Goal: Task Accomplishment & Management: Use online tool/utility

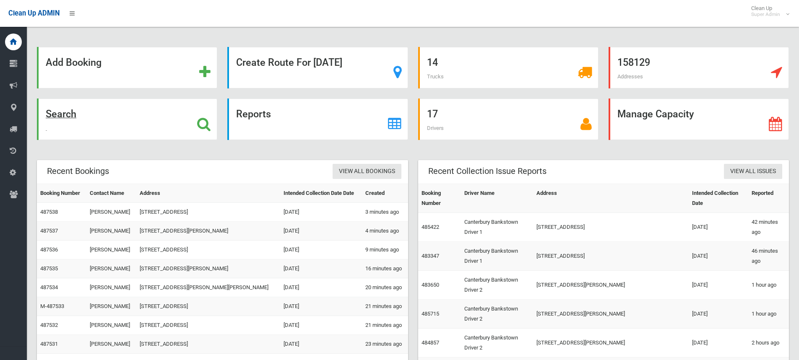
click at [203, 125] on icon at bounding box center [203, 124] width 13 height 14
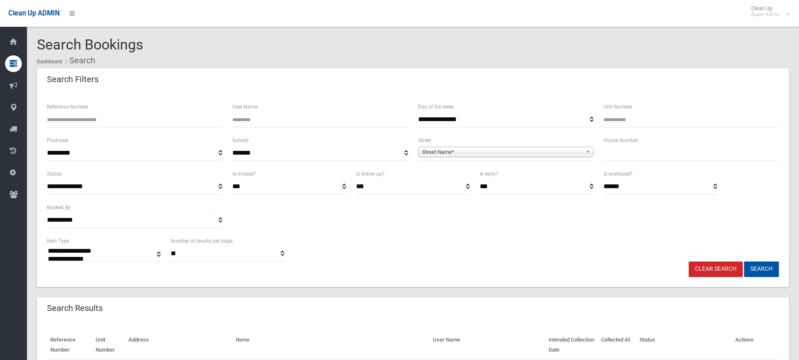
select select
click at [651, 156] on input "text" at bounding box center [691, 154] width 175 height 16
type input "*******"
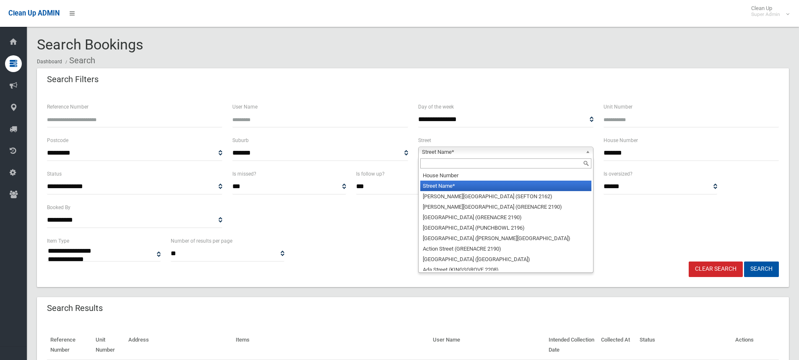
click at [513, 152] on span "Street Name*" at bounding box center [502, 152] width 160 height 10
click at [486, 167] on input "text" at bounding box center [505, 164] width 171 height 10
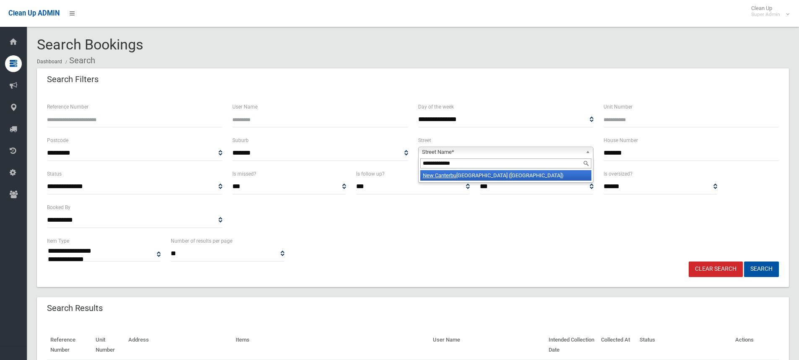
type input "**********"
drag, startPoint x: 417, startPoint y: 166, endPoint x: 396, endPoint y: 164, distance: 21.0
click at [396, 164] on div "**********" at bounding box center [413, 153] width 742 height 34
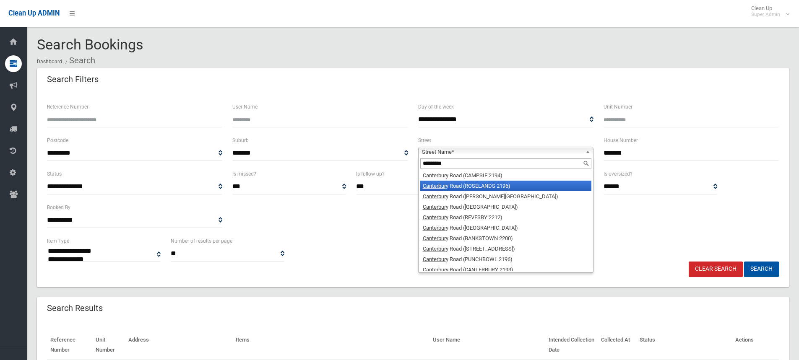
type input "*********"
click at [470, 185] on li "Canterbur y Road (ROSELANDS 2196)" at bounding box center [505, 186] width 171 height 10
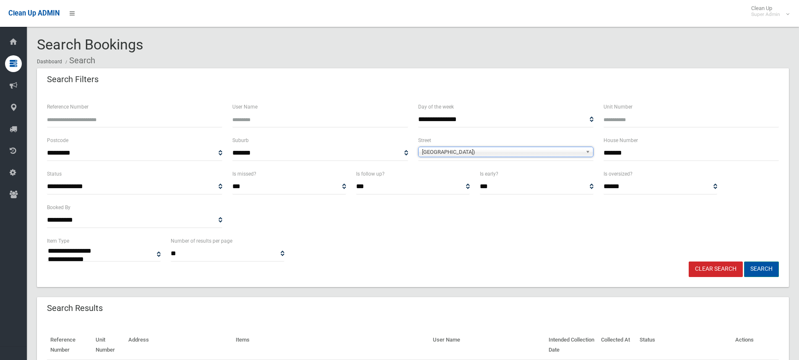
click at [759, 271] on button "Search" at bounding box center [761, 270] width 35 height 16
select select
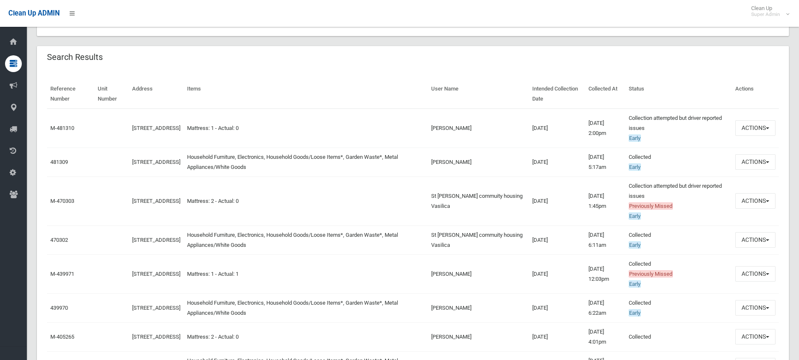
scroll to position [252, 0]
click at [754, 161] on button "Actions" at bounding box center [756, 162] width 40 height 16
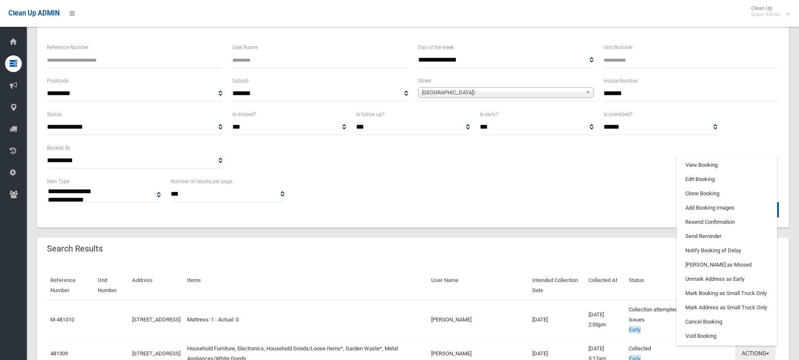
scroll to position [42, 0]
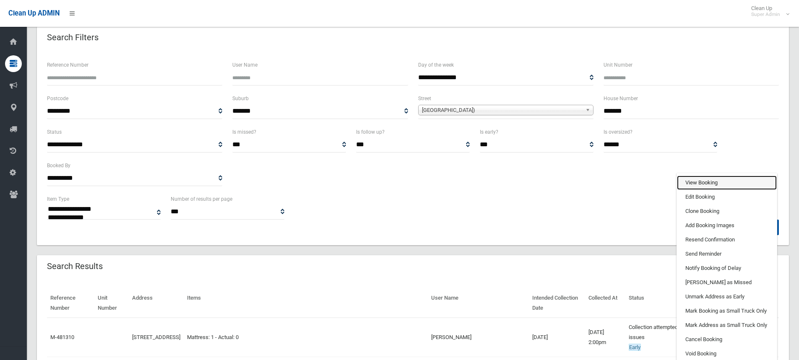
click at [705, 185] on link "View Booking" at bounding box center [727, 183] width 100 height 14
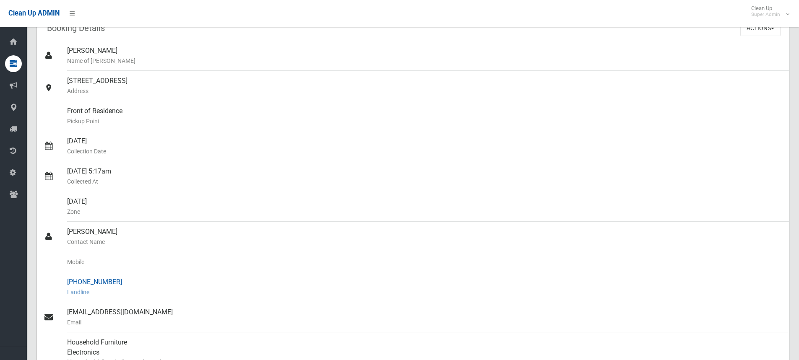
scroll to position [168, 0]
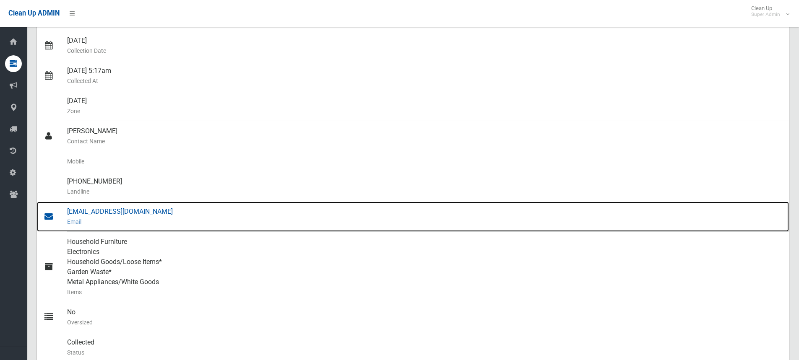
click at [104, 211] on div "office@austcity.com.au Email" at bounding box center [424, 217] width 715 height 30
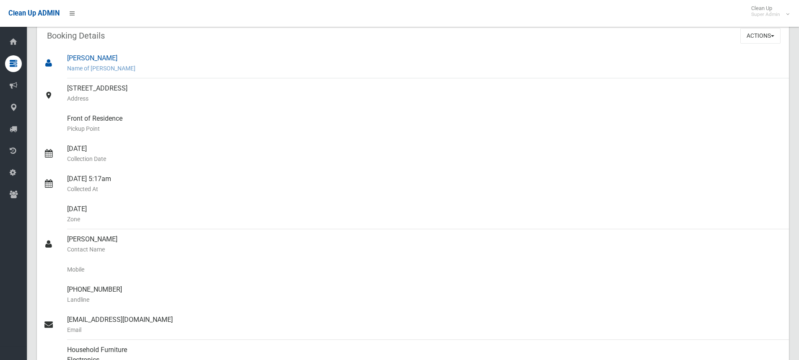
scroll to position [0, 0]
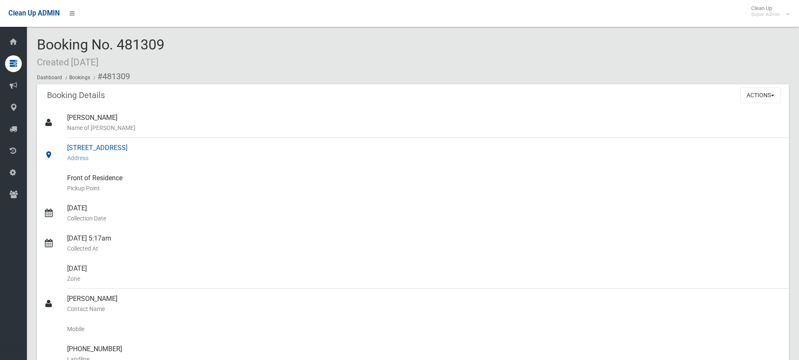
drag, startPoint x: 68, startPoint y: 147, endPoint x: 183, endPoint y: 150, distance: 115.4
click at [183, 150] on div "872-876 Canterbury Road, ROSELANDS NSW 2196 Address" at bounding box center [424, 153] width 715 height 30
copy div "872-876 Canterbury Road, ROSELANDS"
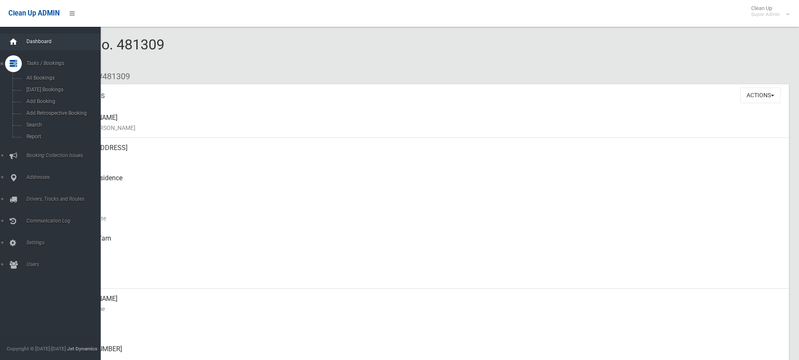
click at [13, 42] on icon at bounding box center [13, 42] width 9 height 17
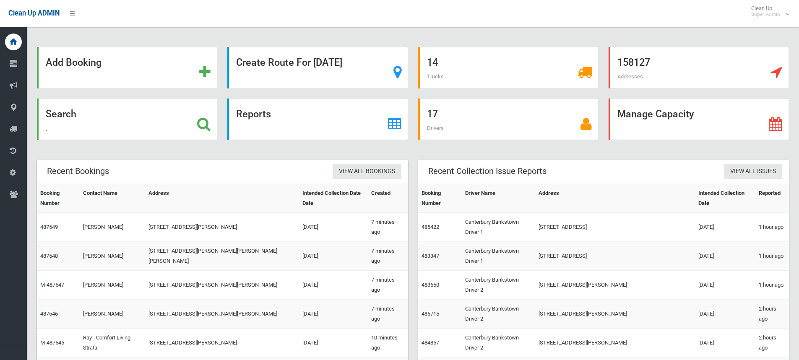
click at [212, 127] on div "Search" at bounding box center [127, 120] width 180 height 42
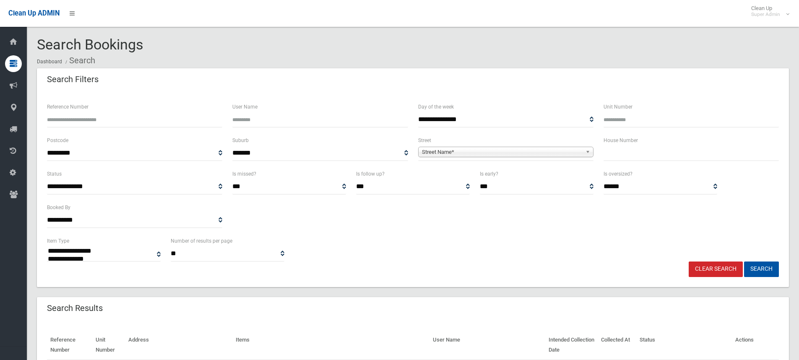
select select
click at [609, 153] on input "text" at bounding box center [691, 154] width 175 height 16
click at [618, 155] on input "text" at bounding box center [691, 154] width 175 height 16
click at [639, 150] on input "text" at bounding box center [691, 154] width 175 height 16
type input "**"
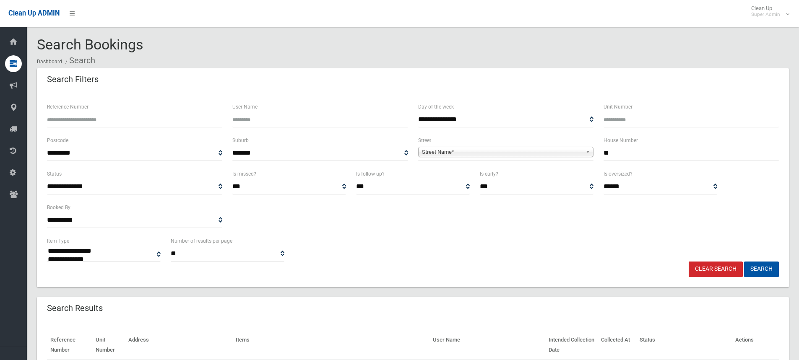
click at [480, 151] on span "Street Name*" at bounding box center [502, 152] width 160 height 10
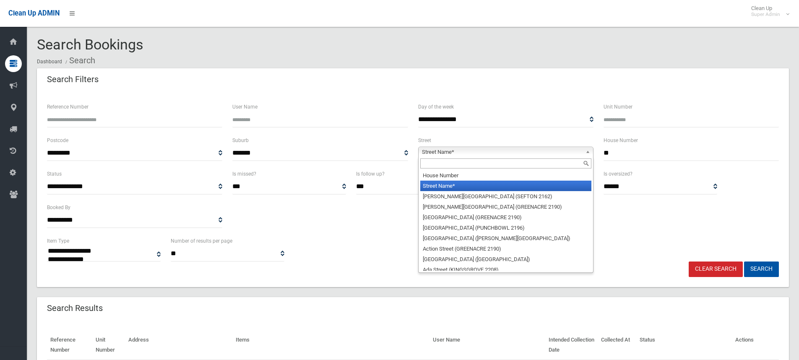
click at [458, 166] on input "text" at bounding box center [505, 164] width 171 height 10
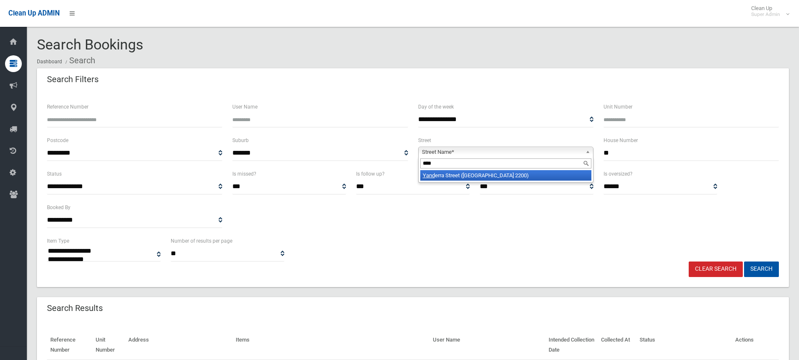
type input "****"
click at [472, 176] on li "Yand erra Street (CONDELL PARK 2200)" at bounding box center [505, 175] width 171 height 10
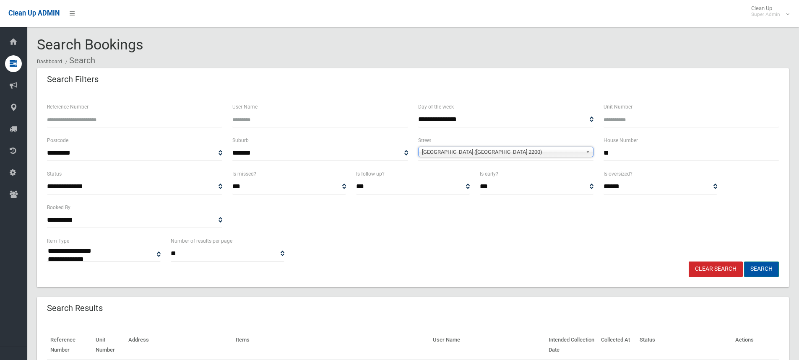
click at [759, 269] on button "Search" at bounding box center [761, 270] width 35 height 16
click at [493, 238] on div "**********" at bounding box center [413, 249] width 742 height 26
select select
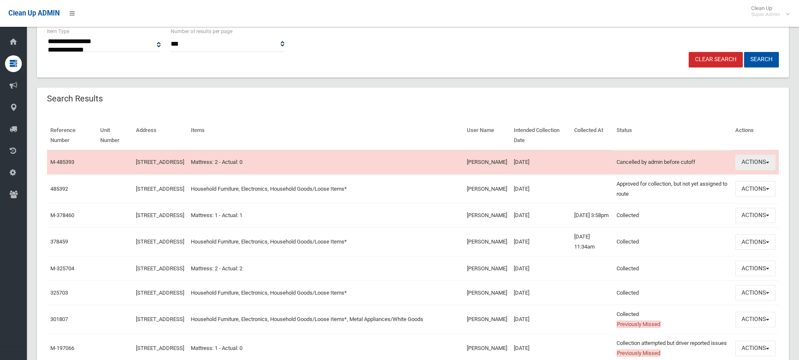
click at [757, 162] on button "Actions" at bounding box center [756, 163] width 40 height 16
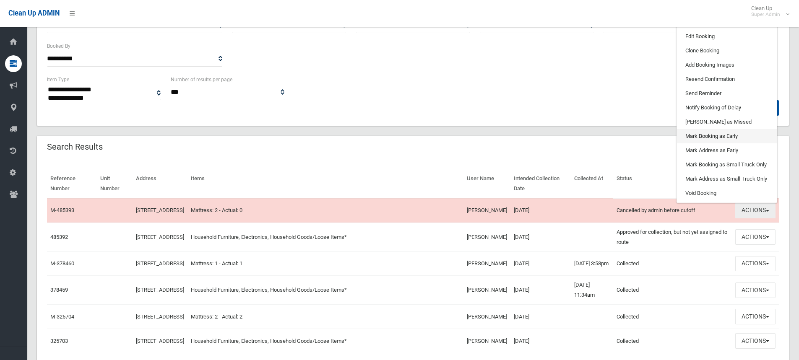
scroll to position [42, 0]
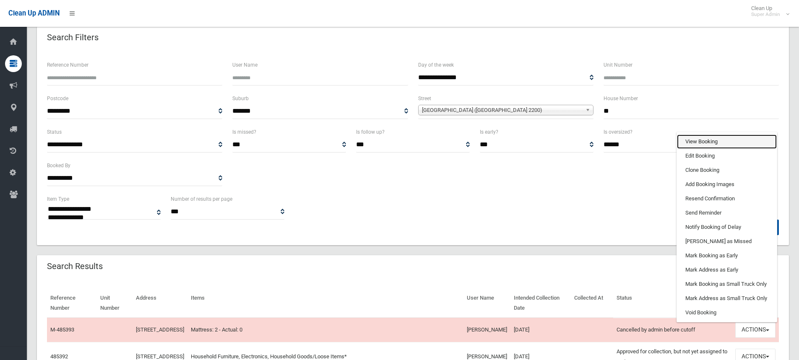
click at [702, 147] on link "View Booking" at bounding box center [727, 142] width 100 height 14
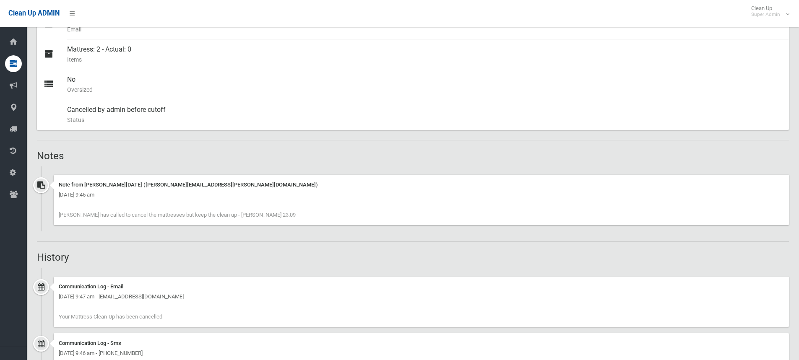
scroll to position [420, 0]
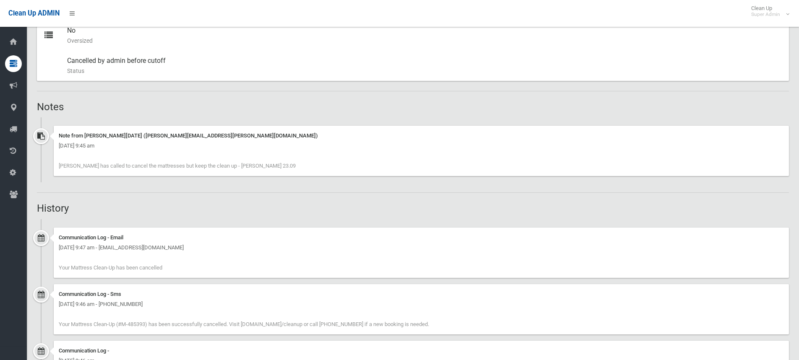
click at [295, 201] on div "Booking Details Actions View Booking Edit Booking Clone Booking Add Booking Ima…" at bounding box center [413, 173] width 752 height 1016
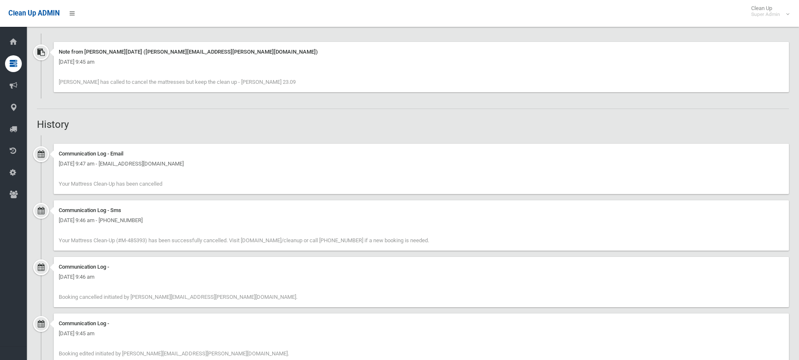
scroll to position [755, 0]
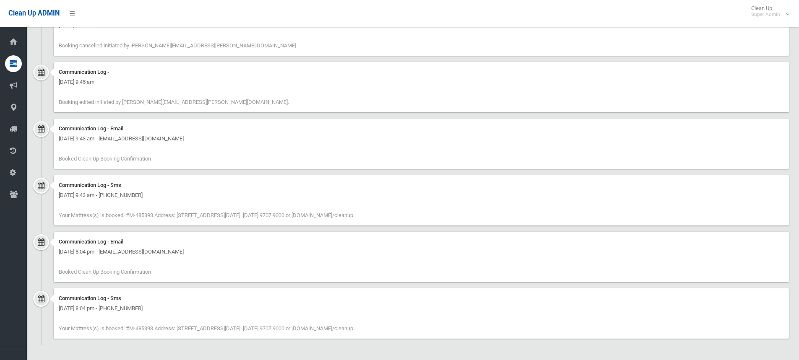
drag, startPoint x: 326, startPoint y: 326, endPoint x: 350, endPoint y: 328, distance: 23.5
click at [350, 328] on span "Your Mattress(s) is booked! #M-485393 Address: [STREET_ADDRESS][DATE]: [DATE] 9…" at bounding box center [206, 329] width 295 height 6
click at [328, 331] on span "Your Mattress(s) is booked! #M-485393 Address: [STREET_ADDRESS][DATE]: [DATE] 9…" at bounding box center [206, 329] width 295 height 6
drag, startPoint x: 329, startPoint y: 329, endPoint x: 351, endPoint y: 328, distance: 21.8
click at [351, 328] on span "Your Mattress(s) is booked! #M-485393 Address: [STREET_ADDRESS][DATE]: [DATE] 9…" at bounding box center [206, 329] width 295 height 6
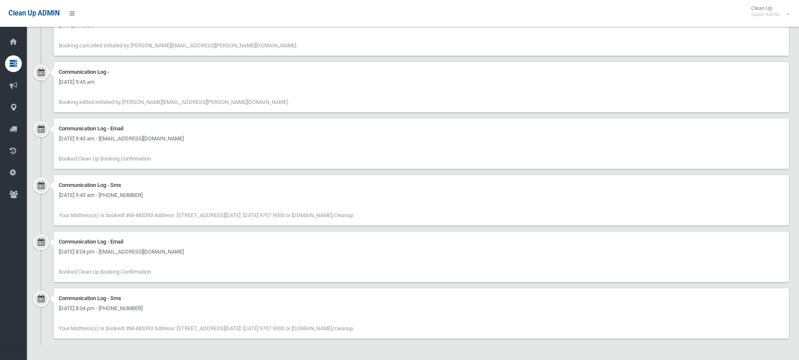
click at [329, 328] on span "Your Mattress(s) is booked! #M-485393 Address: [STREET_ADDRESS][DATE]: [DATE] 9…" at bounding box center [206, 329] width 295 height 6
drag, startPoint x: 329, startPoint y: 328, endPoint x: 350, endPoint y: 328, distance: 21.4
click at [350, 328] on span "Your Mattress(s) is booked! #M-485393 Address: [STREET_ADDRESS][DATE]: [DATE] 9…" at bounding box center [206, 329] width 295 height 6
click at [332, 329] on span "Your Mattress(s) is booked! #M-485393 Address: [STREET_ADDRESS][DATE]: [DATE] 9…" at bounding box center [206, 329] width 295 height 6
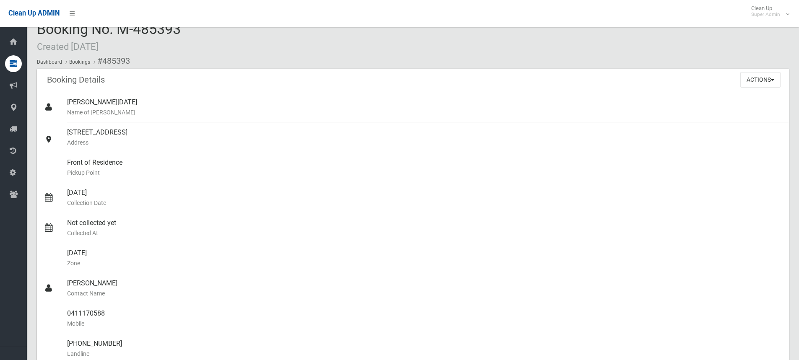
scroll to position [0, 0]
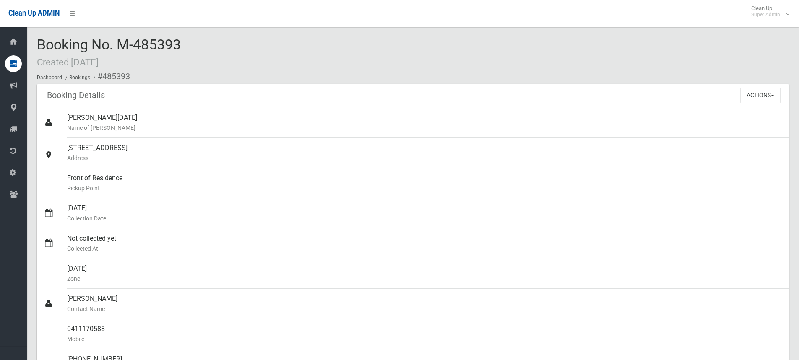
drag, startPoint x: 505, startPoint y: 240, endPoint x: 424, endPoint y: 56, distance: 201.8
click at [424, 56] on div "Booking No. M-485393 Created 14/09/2025 Dashboard Bookings #485393" at bounding box center [413, 60] width 752 height 47
click at [181, 41] on span "Booking No. M-485393 Created 14/09/2025" at bounding box center [109, 52] width 144 height 33
click at [177, 46] on span "Booking No. M-485393 Created 14/09/2025" at bounding box center [109, 52] width 144 height 33
click at [219, 44] on div "Booking No. M-485393 Created 14/09/2025 Dashboard Bookings #485393" at bounding box center [413, 60] width 752 height 47
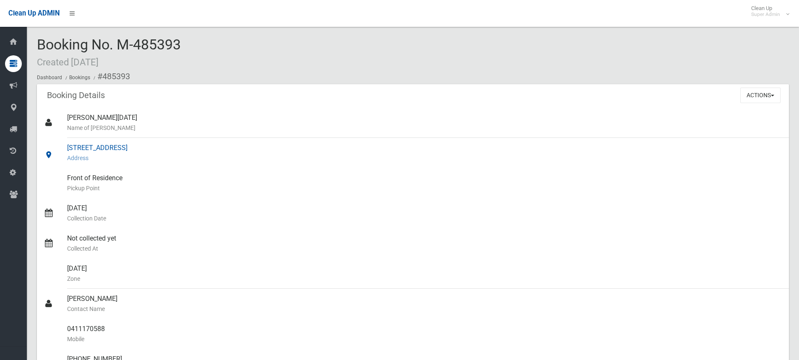
drag, startPoint x: 70, startPoint y: 147, endPoint x: 171, endPoint y: 148, distance: 100.7
click at [171, 148] on div "29 Yanderra Street, CONDELL PARK NSW 2200 Address" at bounding box center [424, 153] width 715 height 30
drag, startPoint x: 231, startPoint y: 145, endPoint x: 222, endPoint y: 146, distance: 8.9
click at [230, 145] on div "29 Yanderra Street, CONDELL PARK NSW 2200 Address" at bounding box center [424, 153] width 715 height 30
drag, startPoint x: 68, startPoint y: 147, endPoint x: 194, endPoint y: 148, distance: 125.5
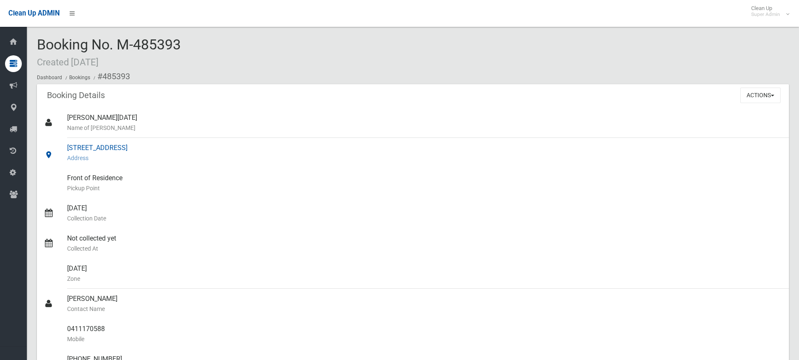
click at [213, 151] on div "29 Yanderra Street, CONDELL PARK NSW 2200 Address" at bounding box center [424, 153] width 715 height 30
copy div "29 Yanderra Street, CONDELL PARK NSW 2200"
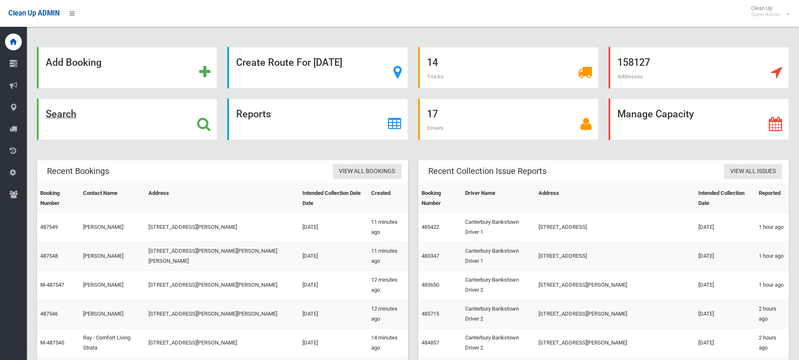
click at [202, 130] on icon at bounding box center [203, 124] width 13 height 14
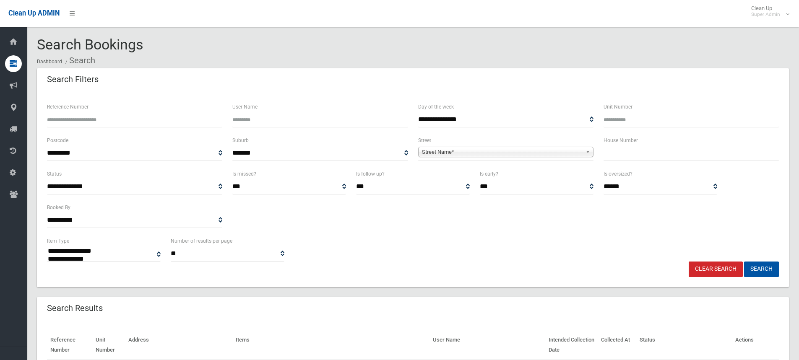
select select
click at [642, 156] on input "text" at bounding box center [691, 154] width 175 height 16
type input "**"
click at [483, 148] on span "Street Name*" at bounding box center [502, 152] width 160 height 10
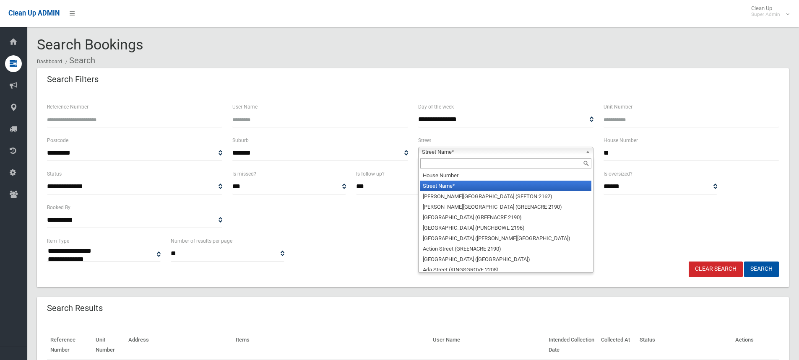
click at [459, 162] on input "text" at bounding box center [505, 164] width 171 height 10
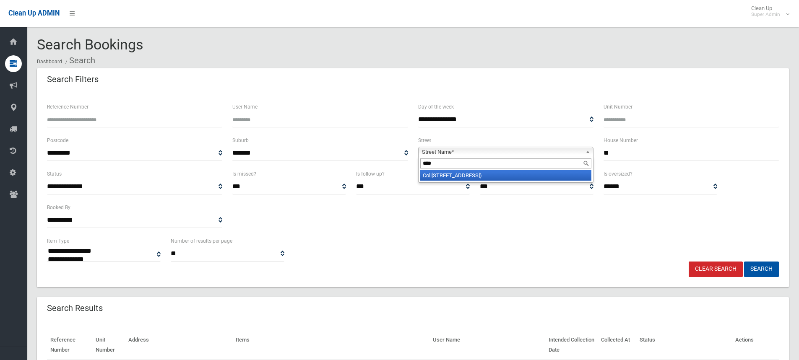
type input "*****"
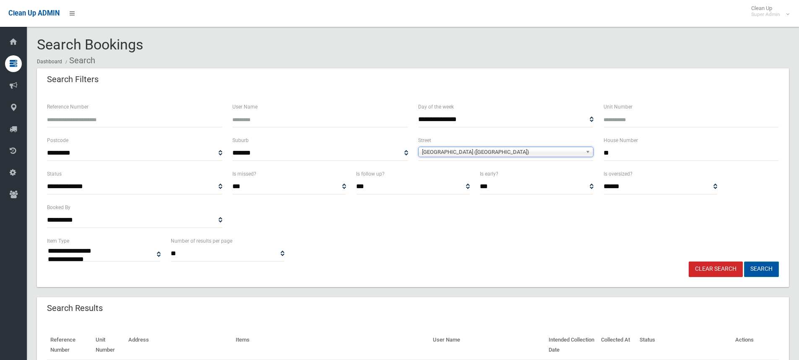
click at [756, 269] on button "Search" at bounding box center [761, 270] width 35 height 16
select select
drag, startPoint x: 511, startPoint y: 243, endPoint x: 470, endPoint y: 255, distance: 43.0
click at [510, 244] on div "**********" at bounding box center [413, 249] width 742 height 26
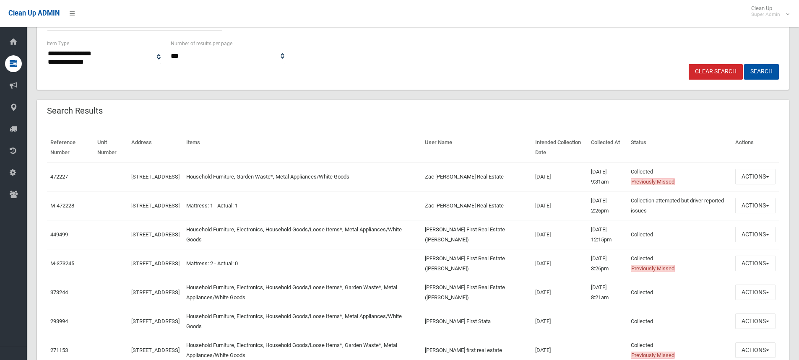
scroll to position [252, 0]
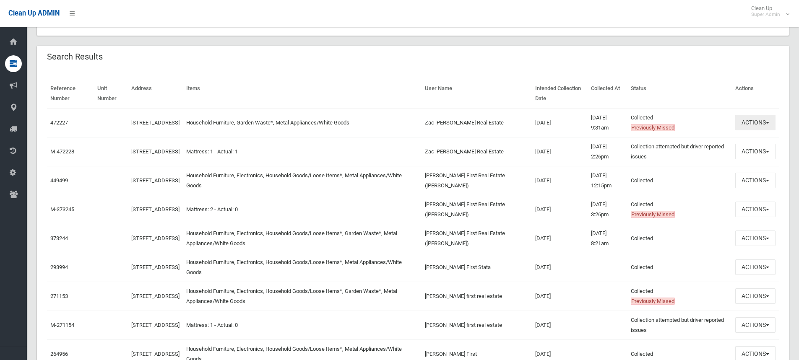
click at [750, 126] on button "Actions" at bounding box center [756, 123] width 40 height 16
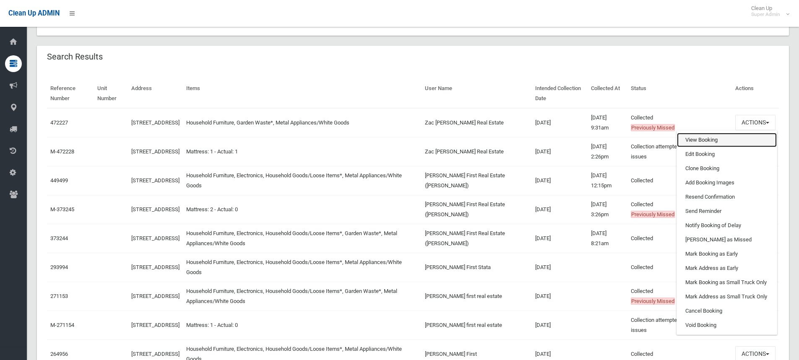
click at [707, 138] on link "View Booking" at bounding box center [727, 140] width 100 height 14
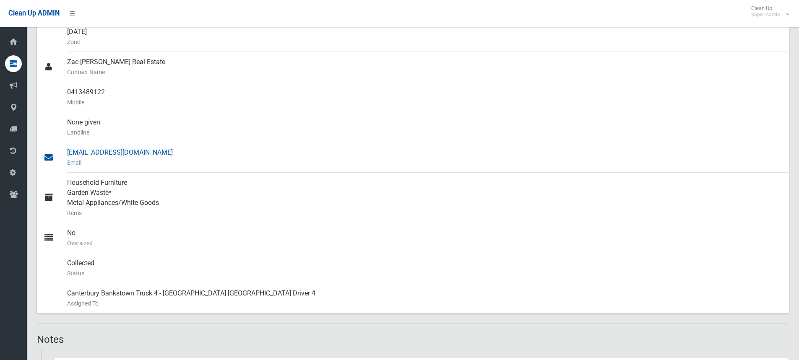
scroll to position [210, 0]
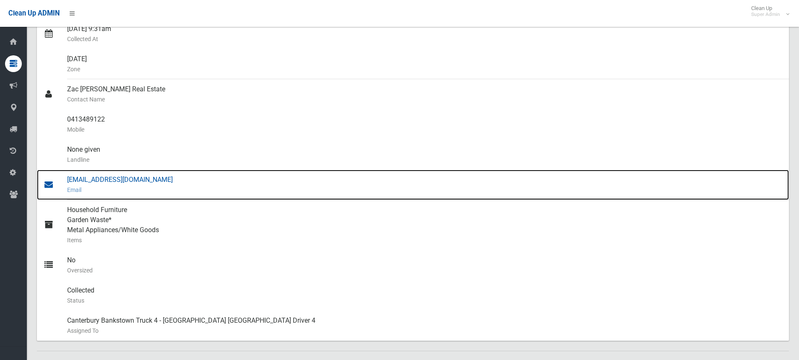
click at [94, 178] on div "[EMAIL_ADDRESS][DOMAIN_NAME] Email" at bounding box center [424, 185] width 715 height 30
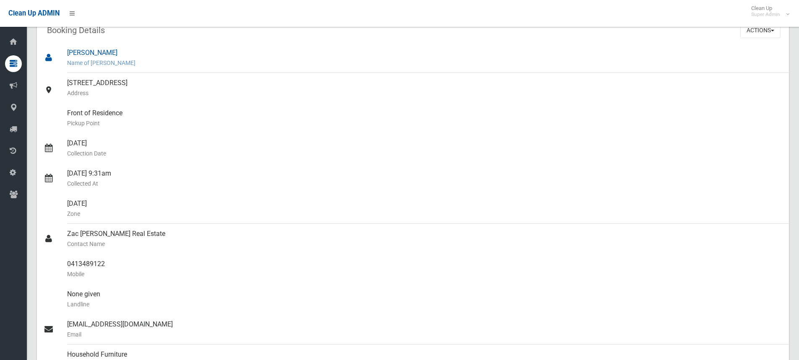
scroll to position [0, 0]
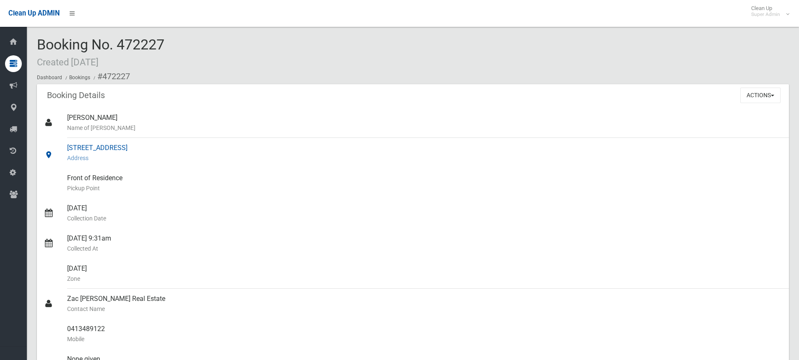
drag, startPoint x: 67, startPoint y: 146, endPoint x: 137, endPoint y: 148, distance: 69.7
click at [144, 147] on div "[STREET_ADDRESS] Address" at bounding box center [424, 153] width 715 height 30
copy div "[STREET_ADDRESS]"
click at [293, 99] on div "Booking Details Actions View Booking Edit Booking Clone Booking Add Booking Ima…" at bounding box center [413, 95] width 752 height 23
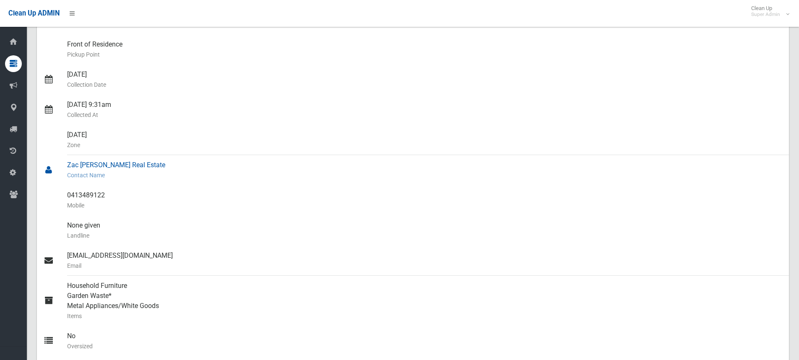
scroll to position [168, 0]
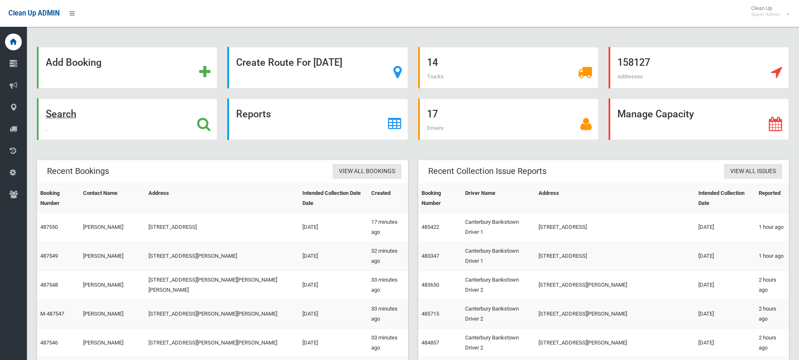
click at [203, 123] on icon at bounding box center [203, 124] width 13 height 14
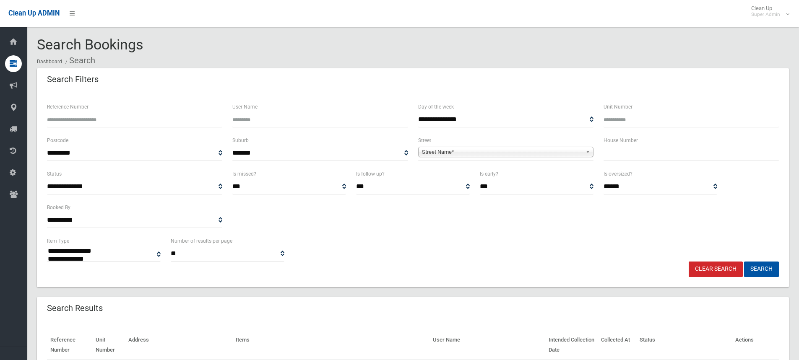
select select
click at [628, 155] on input "text" at bounding box center [691, 154] width 175 height 16
type input "**"
click at [509, 146] on span "**********" at bounding box center [505, 154] width 175 height 16
click at [476, 154] on span "Street Name*" at bounding box center [502, 152] width 160 height 10
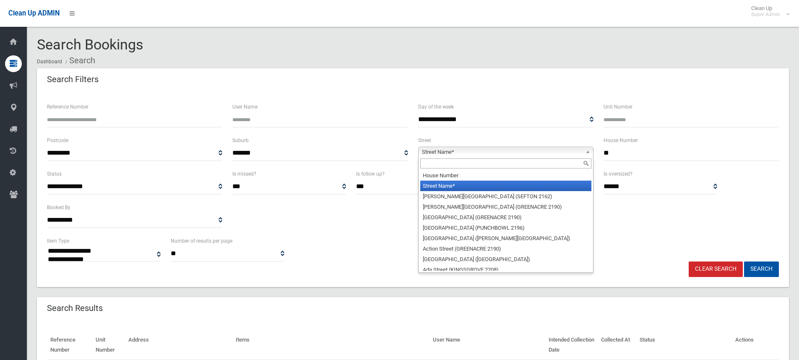
click at [454, 162] on input "text" at bounding box center [505, 164] width 171 height 10
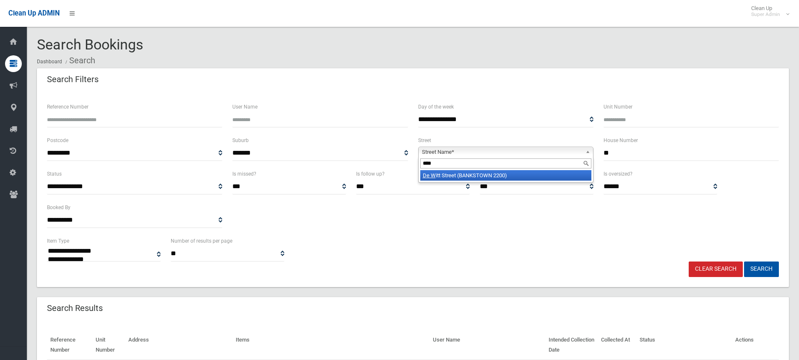
type input "****"
click at [467, 177] on li "De W itt Street (BANKSTOWN 2200)" at bounding box center [505, 175] width 171 height 10
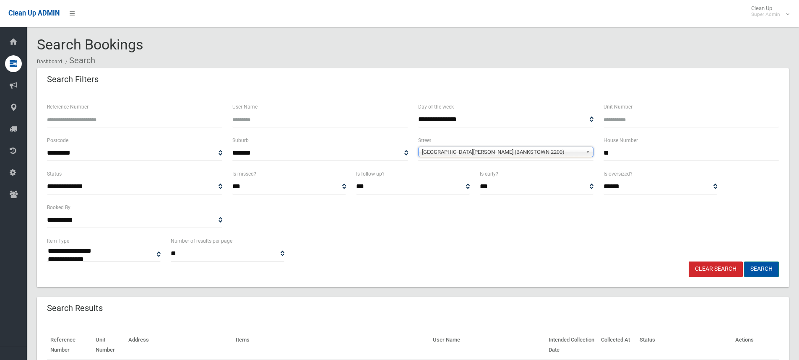
click at [765, 263] on button "Search" at bounding box center [761, 270] width 35 height 16
select select
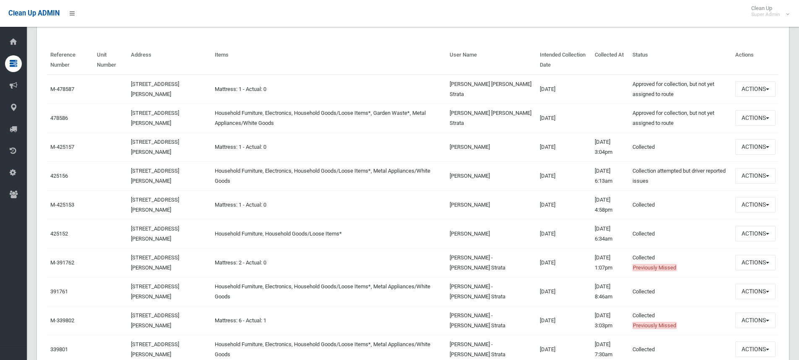
scroll to position [294, 0]
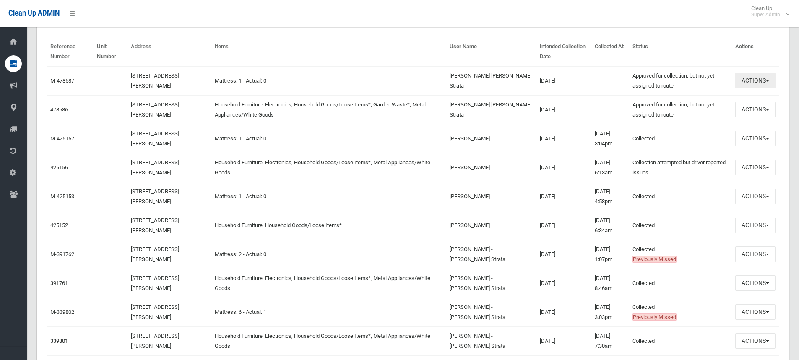
click at [755, 83] on button "Actions" at bounding box center [756, 81] width 40 height 16
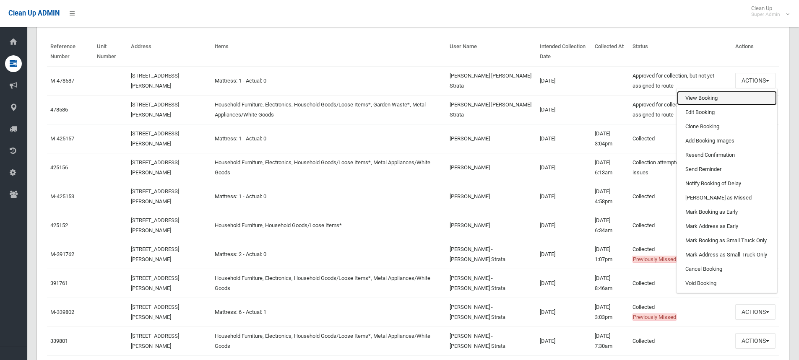
click at [708, 99] on link "View Booking" at bounding box center [727, 98] width 100 height 14
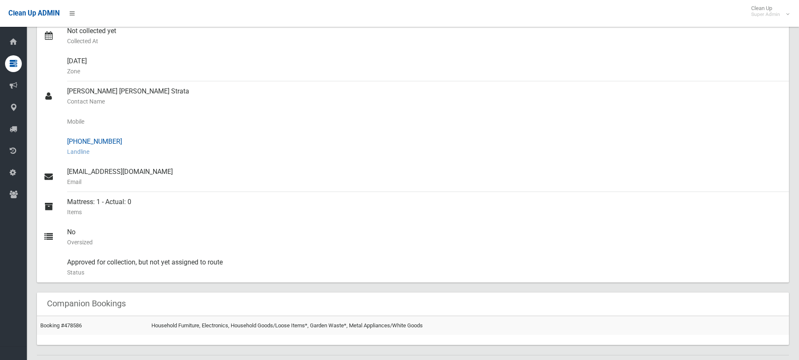
scroll to position [210, 0]
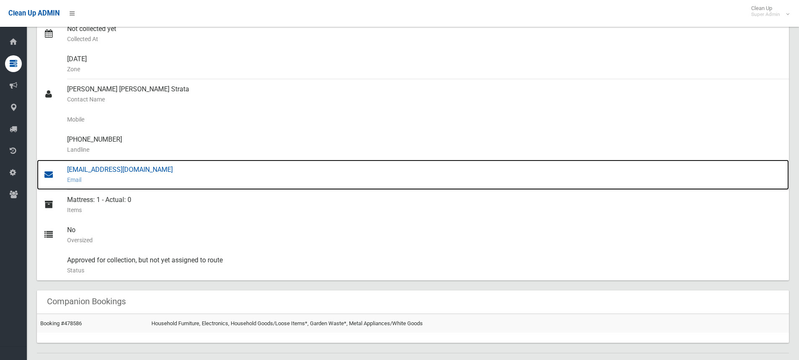
click at [97, 169] on div "[EMAIL_ADDRESS][DOMAIN_NAME] Email" at bounding box center [424, 175] width 715 height 30
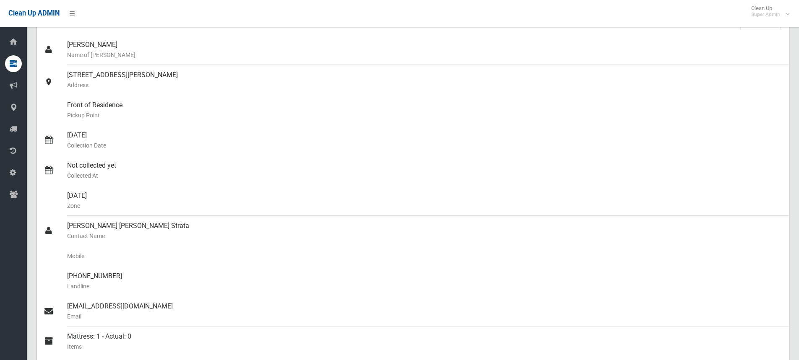
scroll to position [0, 0]
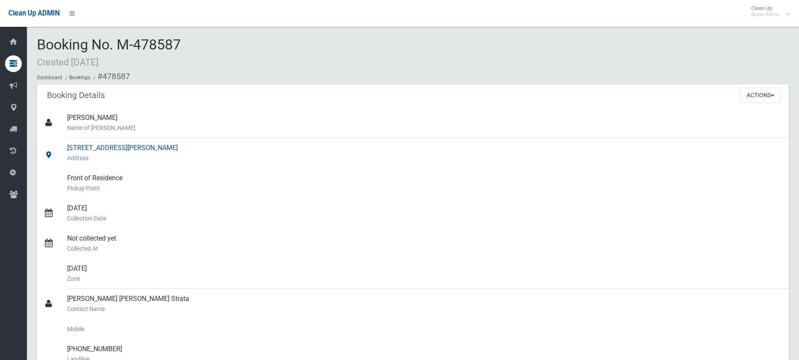
drag, startPoint x: 78, startPoint y: 146, endPoint x: 161, endPoint y: 147, distance: 83.1
click at [161, 147] on div "[STREET_ADDRESS][PERSON_NAME] Address" at bounding box center [424, 153] width 715 height 30
copy div "[STREET_ADDRESS][PERSON_NAME]"
click at [278, 76] on ol "Dashboard Bookings #478587" at bounding box center [413, 77] width 752 height 16
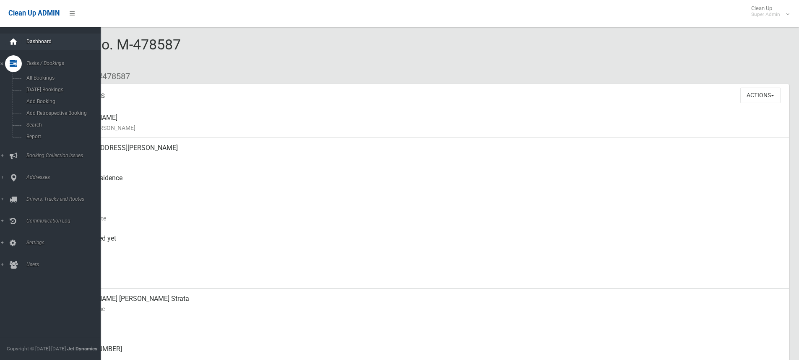
click at [10, 42] on icon at bounding box center [13, 42] width 9 height 17
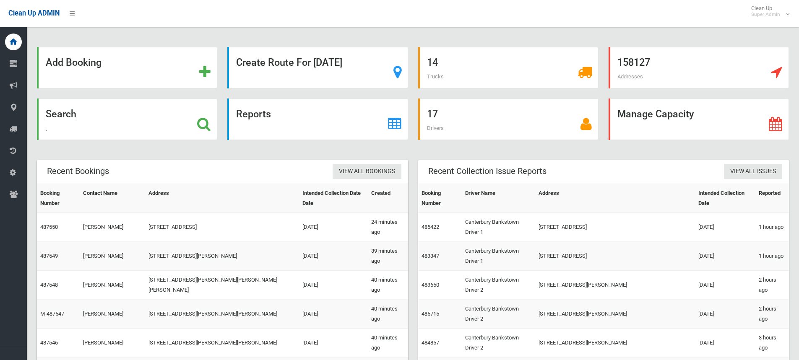
click at [207, 128] on icon at bounding box center [203, 124] width 13 height 14
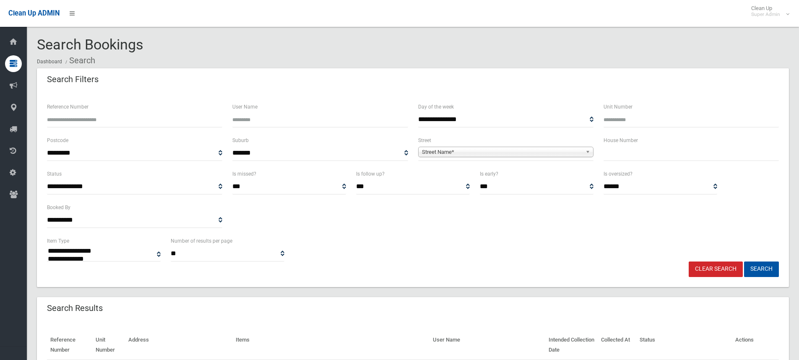
select select
click at [642, 151] on input "text" at bounding box center [691, 154] width 175 height 16
type input "***"
click at [518, 150] on span "Street Name*" at bounding box center [502, 152] width 160 height 10
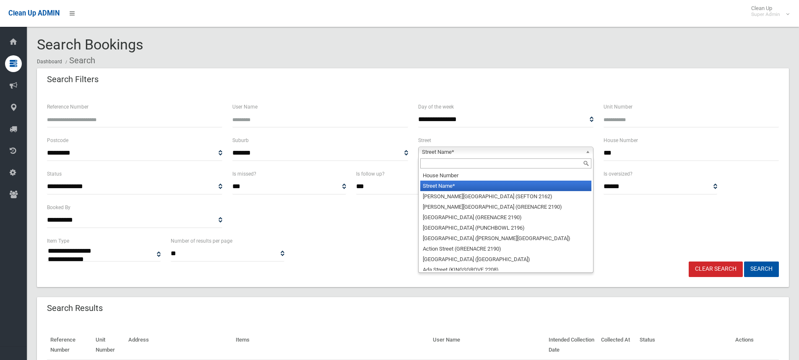
click at [458, 163] on input "text" at bounding box center [505, 164] width 171 height 10
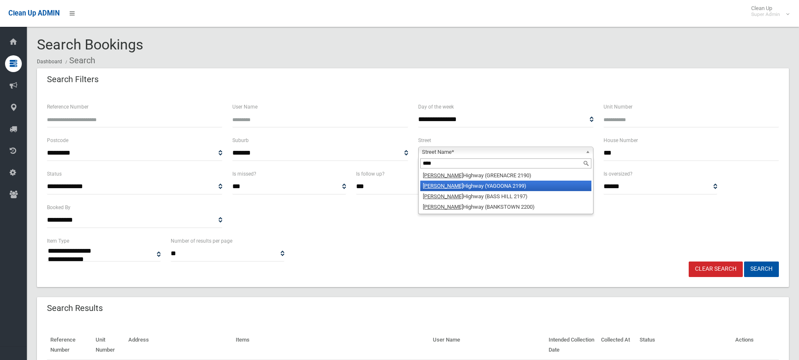
type input "****"
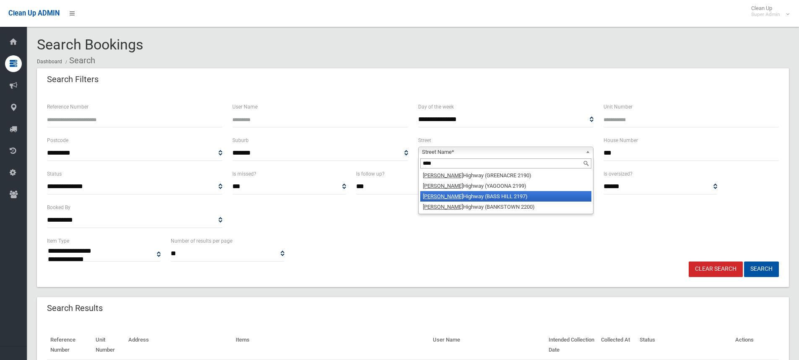
click at [472, 193] on li "Hume Highway (BASS HILL 2197)" at bounding box center [505, 196] width 171 height 10
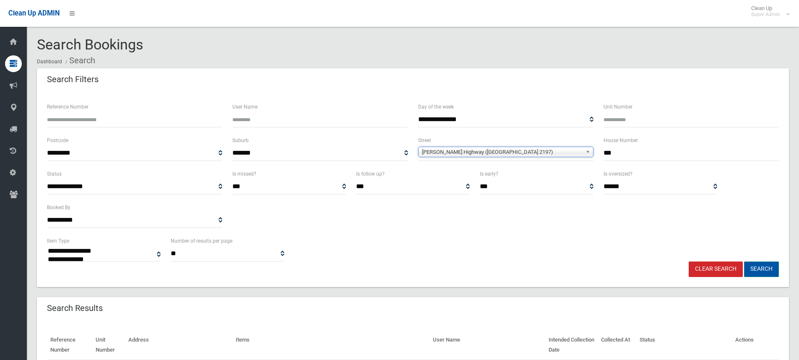
click at [761, 274] on button "Search" at bounding box center [761, 270] width 35 height 16
select select
drag, startPoint x: 550, startPoint y: 228, endPoint x: 511, endPoint y: 240, distance: 41.0
click at [549, 228] on div "**********" at bounding box center [413, 202] width 742 height 67
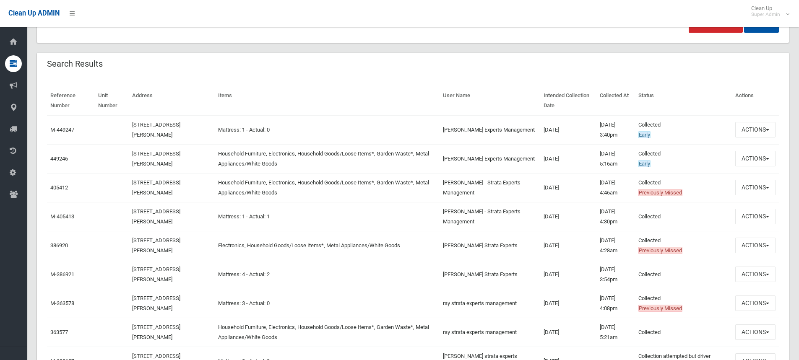
scroll to position [252, 0]
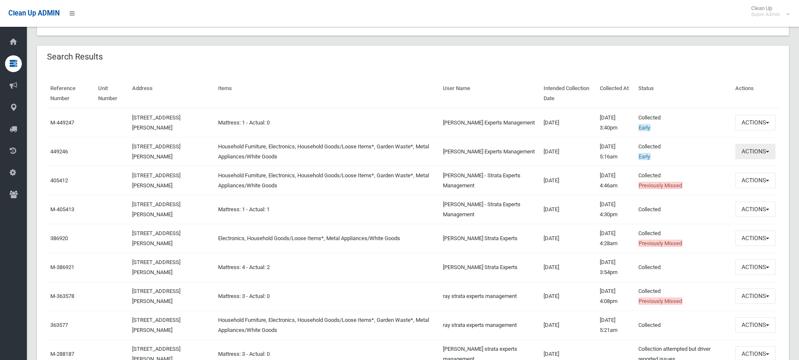
click at [765, 150] on button "Actions" at bounding box center [756, 152] width 40 height 16
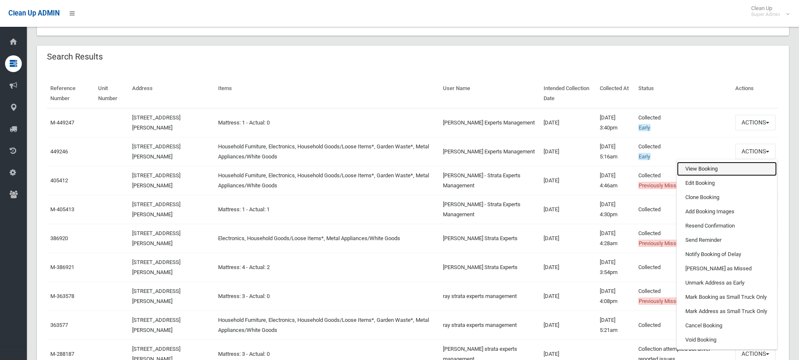
click at [710, 167] on link "View Booking" at bounding box center [727, 169] width 100 height 14
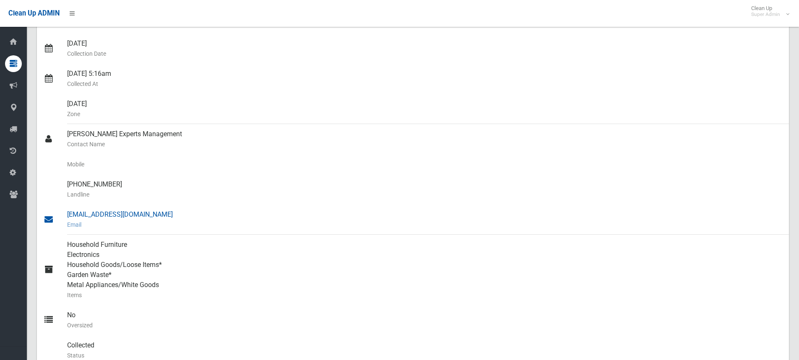
scroll to position [168, 0]
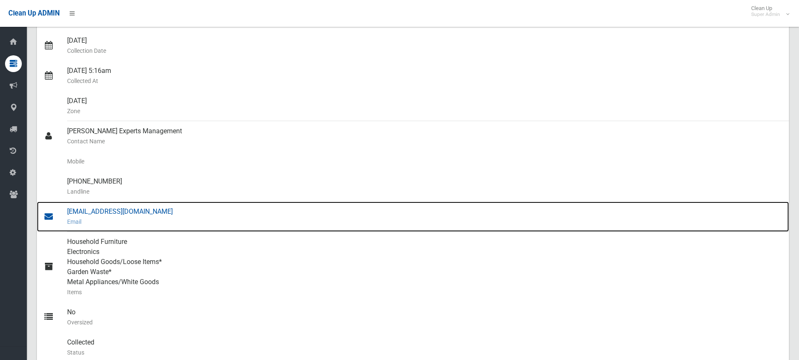
click at [98, 211] on div "[EMAIL_ADDRESS][DOMAIN_NAME] Email" at bounding box center [424, 217] width 715 height 30
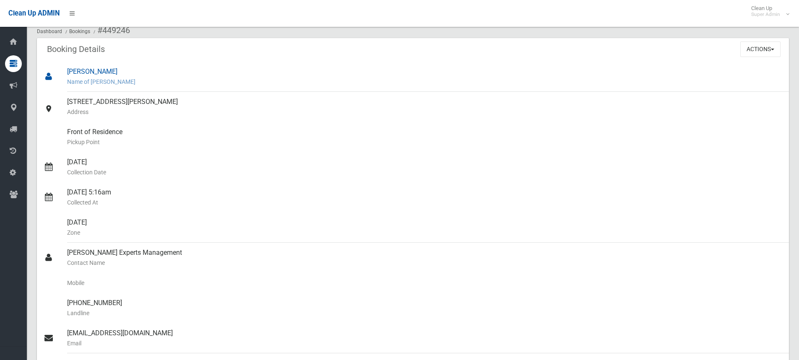
scroll to position [0, 0]
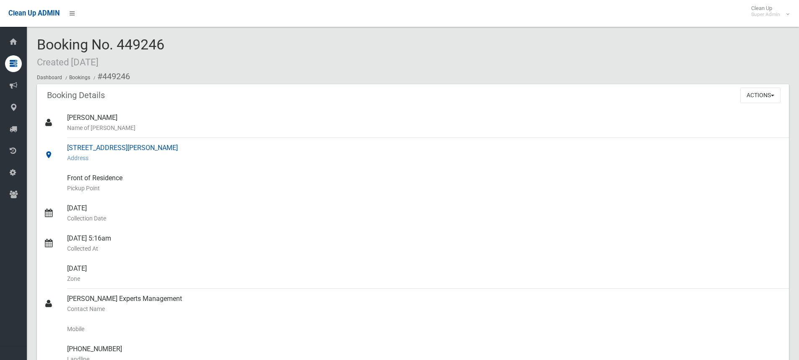
drag, startPoint x: 68, startPoint y: 146, endPoint x: 160, endPoint y: 148, distance: 91.9
click at [160, 148] on div "[STREET_ADDRESS][PERSON_NAME] Address" at bounding box center [424, 153] width 715 height 30
copy div "[STREET_ADDRESS][PERSON_NAME]"
